Goal: Check status: Check status

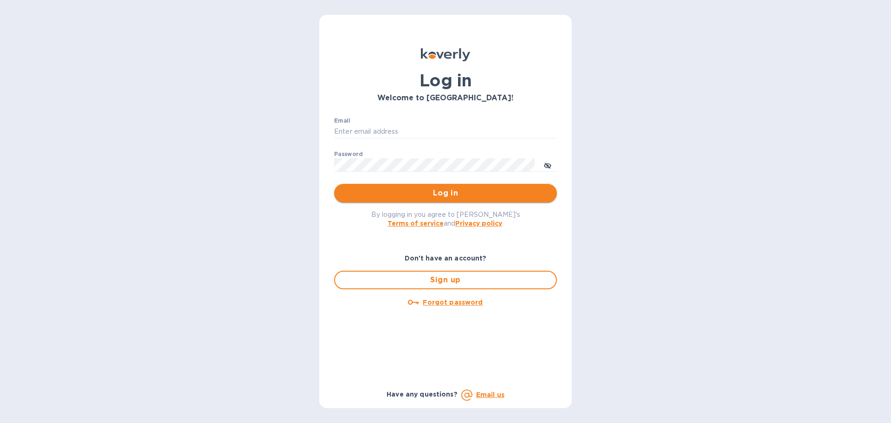
type input "[EMAIL_ADDRESS][DOMAIN_NAME]"
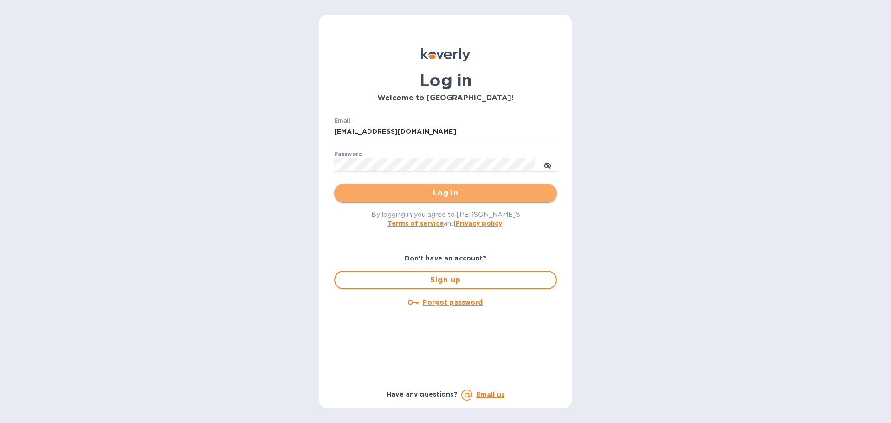
click at [451, 194] on span "Log in" at bounding box center [446, 193] width 208 height 11
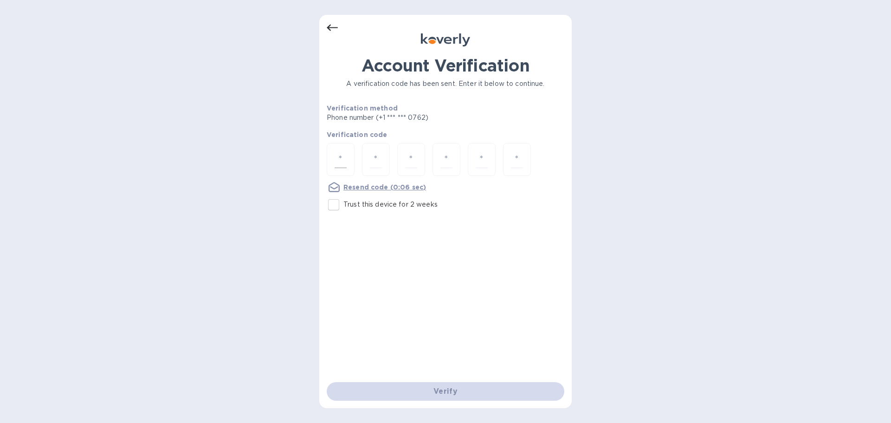
click at [342, 158] on input "number" at bounding box center [341, 159] width 12 height 17
type input "4"
type input "1"
type input "7"
type input "1"
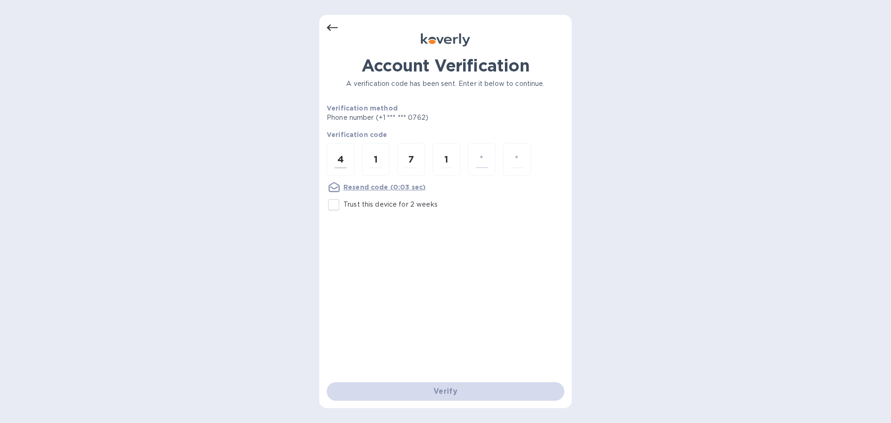
type input "6"
type input "5"
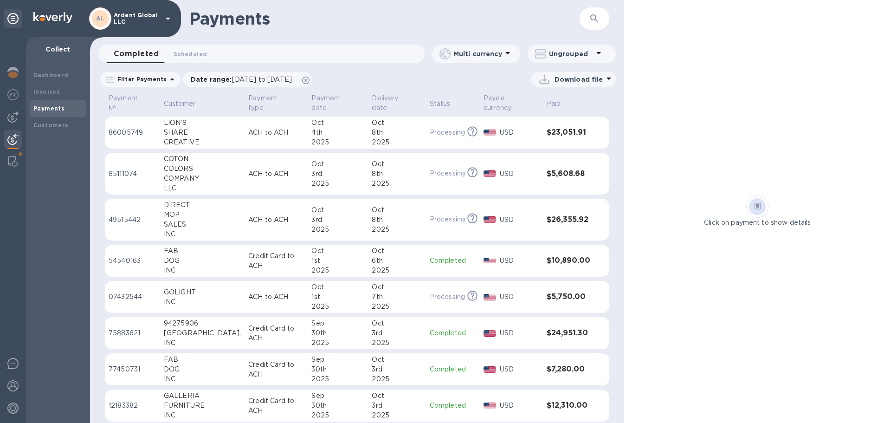
click at [406, 137] on div "2025" at bounding box center [397, 142] width 50 height 10
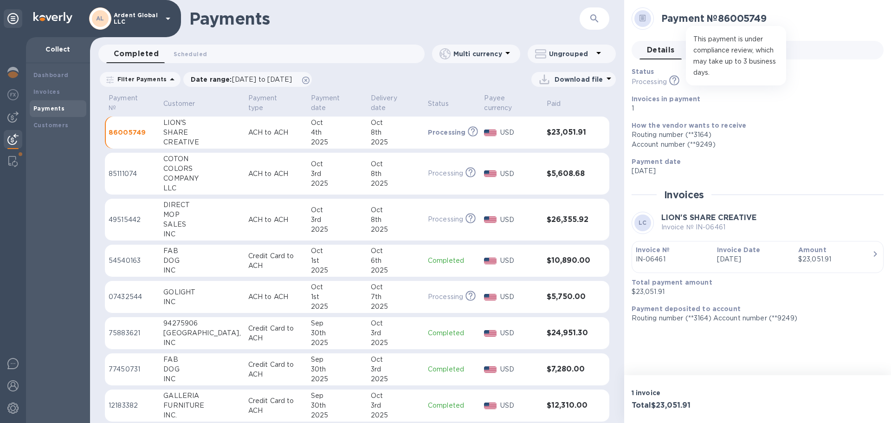
click at [674, 81] on icon at bounding box center [674, 80] width 10 height 10
